Goal: Task Accomplishment & Management: Use online tool/utility

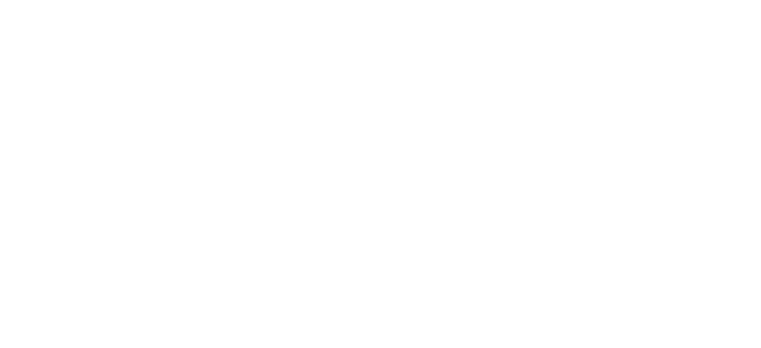
select select "*"
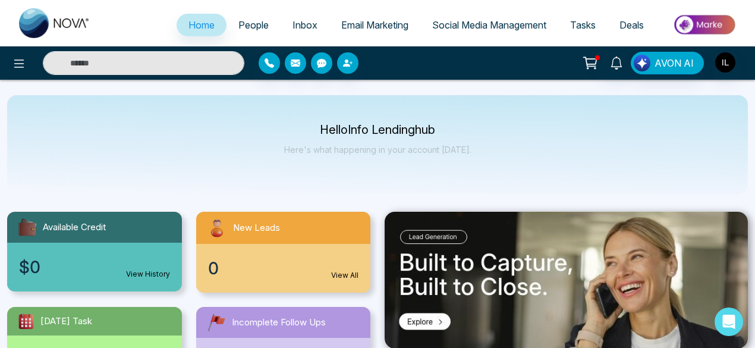
click at [360, 24] on span "Email Marketing" at bounding box center [374, 25] width 67 height 12
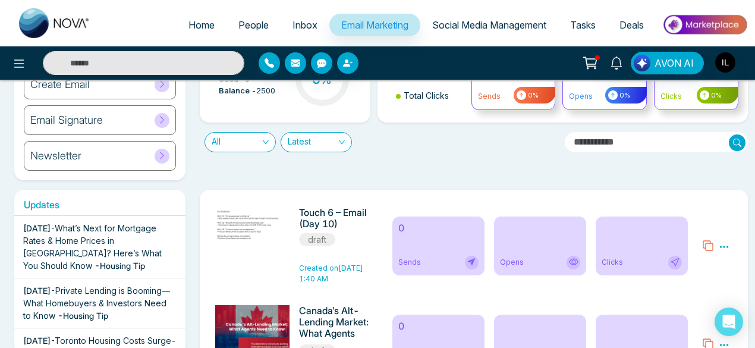
scroll to position [96, 0]
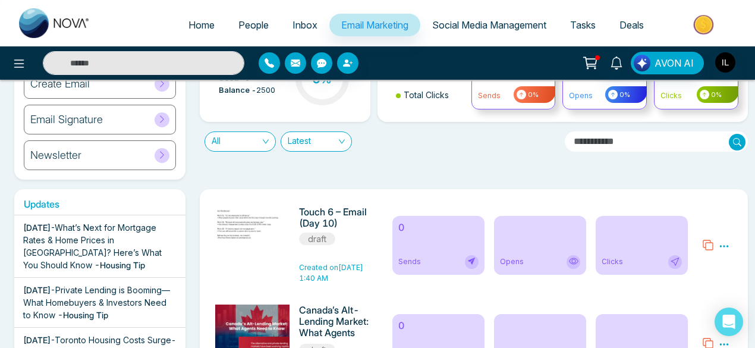
click at [274, 238] on img at bounding box center [257, 225] width 166 height 38
click at [721, 246] on icon at bounding box center [724, 246] width 9 height 2
click at [701, 279] on link "Edit" at bounding box center [695, 280] width 14 height 10
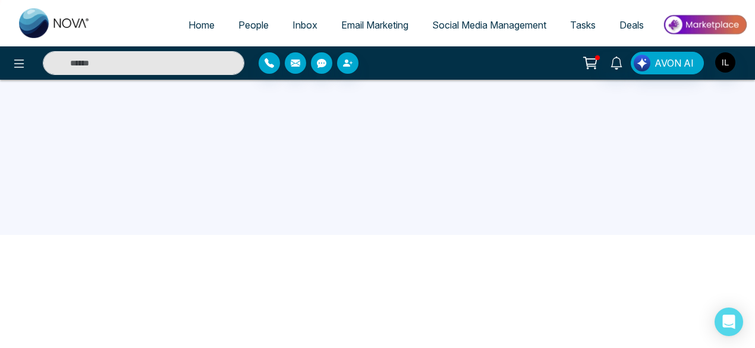
scroll to position [45, 0]
